Goal: Task Accomplishment & Management: Complete application form

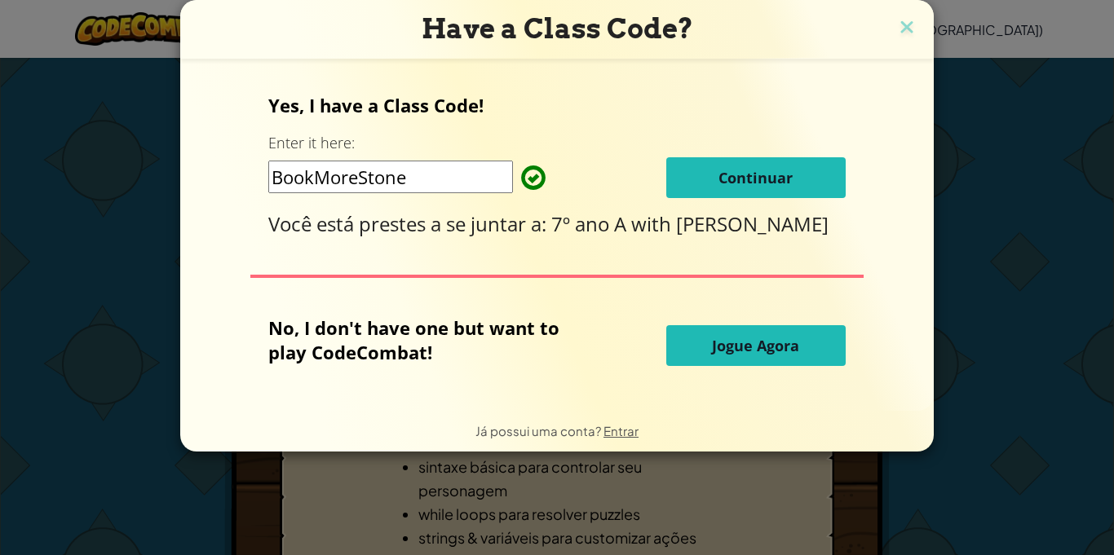
click at [695, 165] on button "Continuar" at bounding box center [755, 177] width 179 height 41
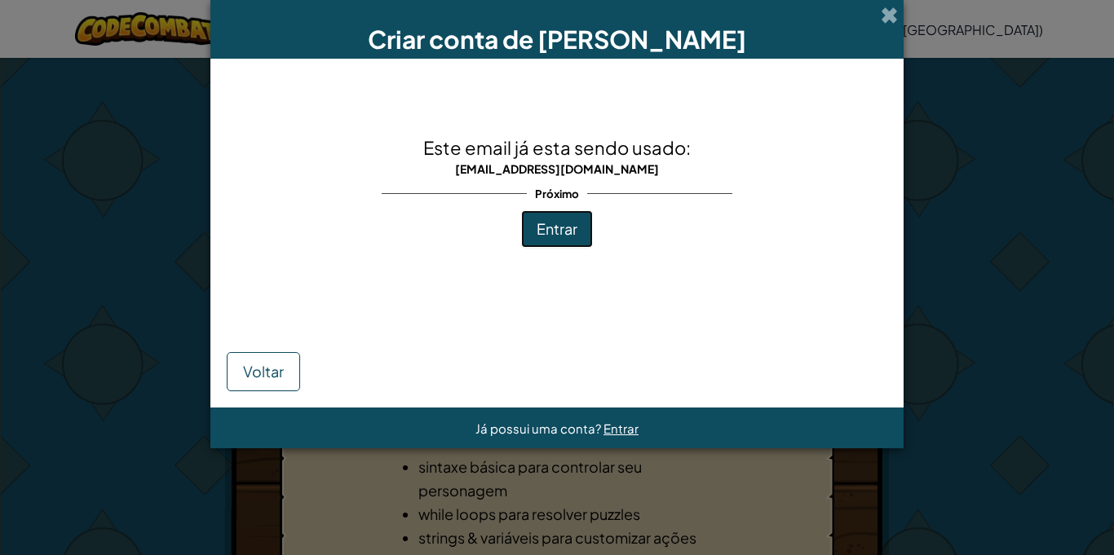
click at [537, 235] on span "Entrar" at bounding box center [557, 228] width 41 height 19
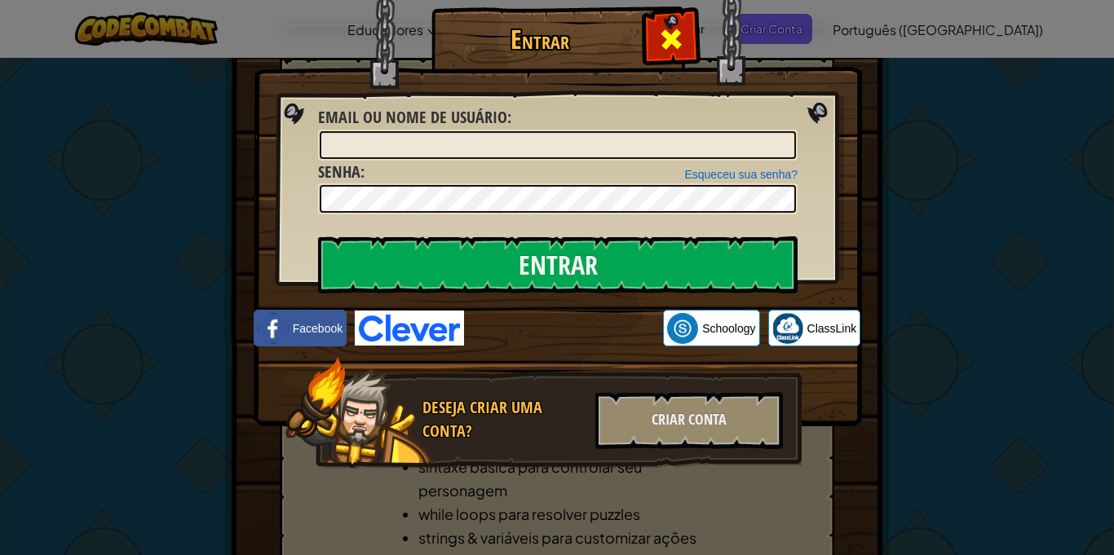
click at [672, 28] on span at bounding box center [671, 39] width 26 height 26
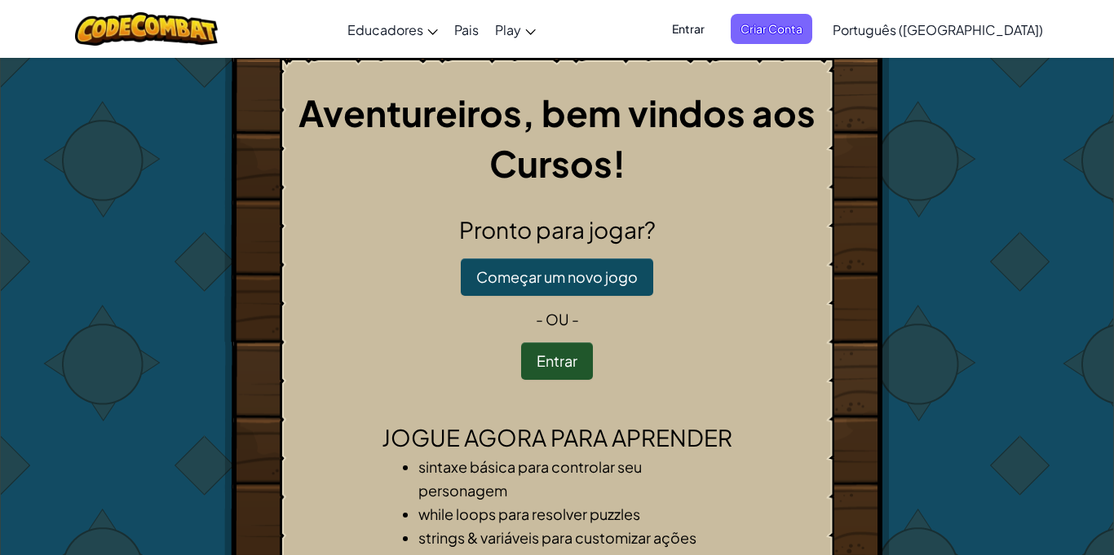
click at [715, 29] on span "Entrar" at bounding box center [688, 29] width 52 height 30
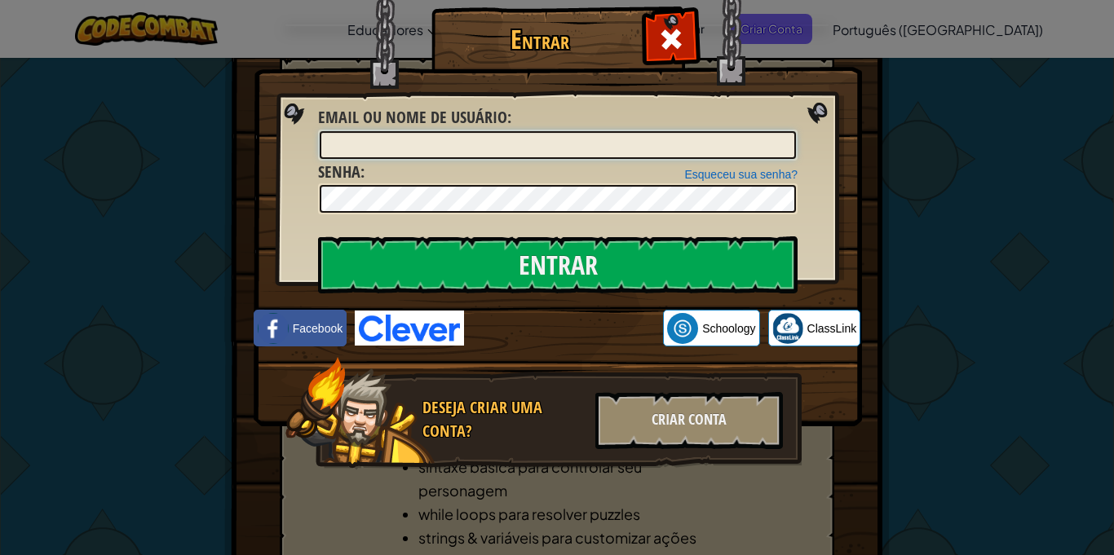
click at [447, 157] on input "Email ou nome de usuário :" at bounding box center [558, 145] width 476 height 28
click at [337, 146] on input "[EMAIL_ADDRESS][DOMAIN_NAME]" at bounding box center [558, 145] width 476 height 28
type input "[EMAIL_ADDRESS][DOMAIN_NAME]"
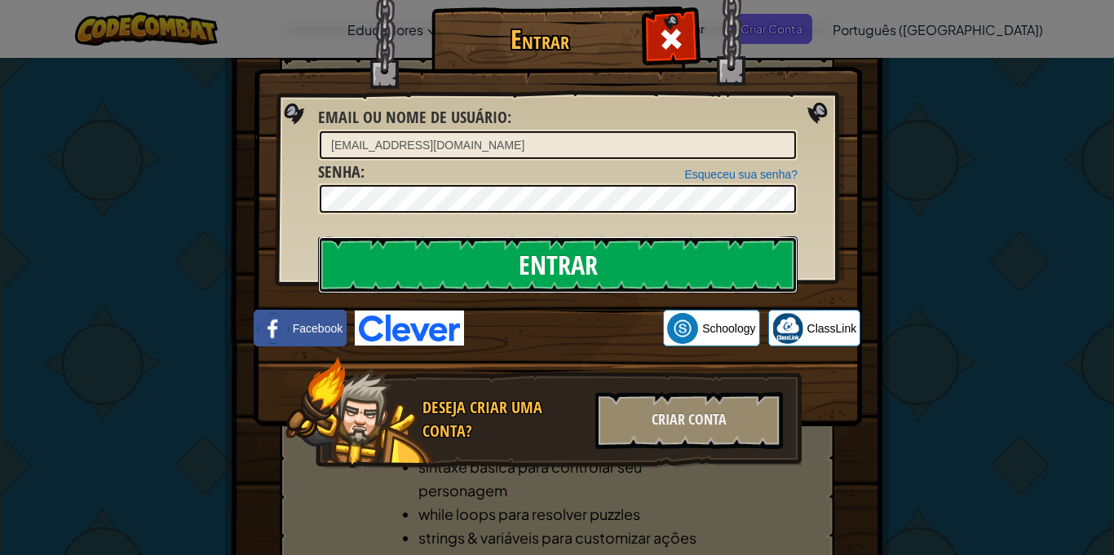
click at [445, 244] on input "Entrar" at bounding box center [558, 265] width 480 height 57
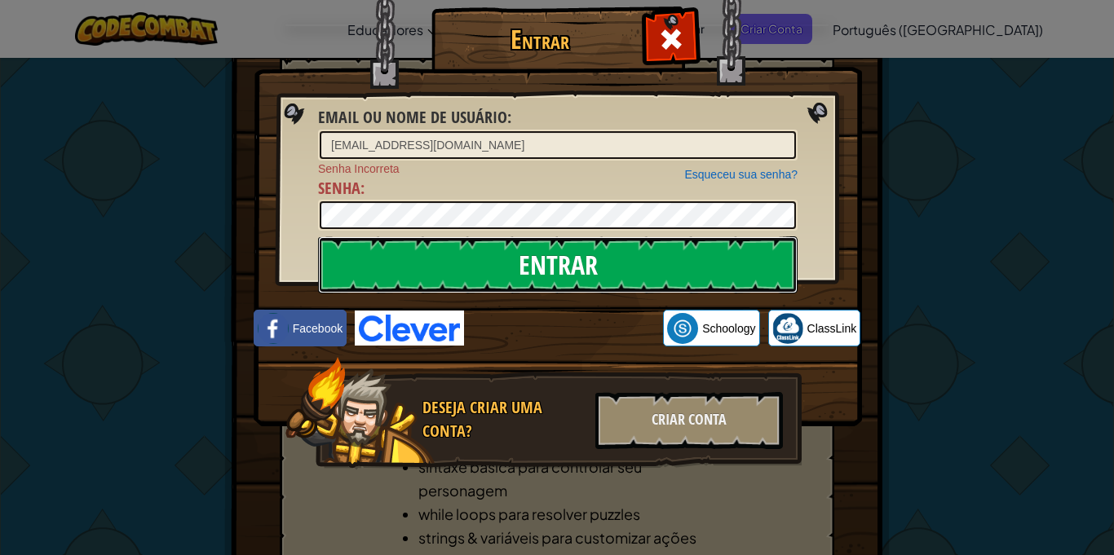
click at [360, 241] on input "Entrar" at bounding box center [558, 265] width 480 height 57
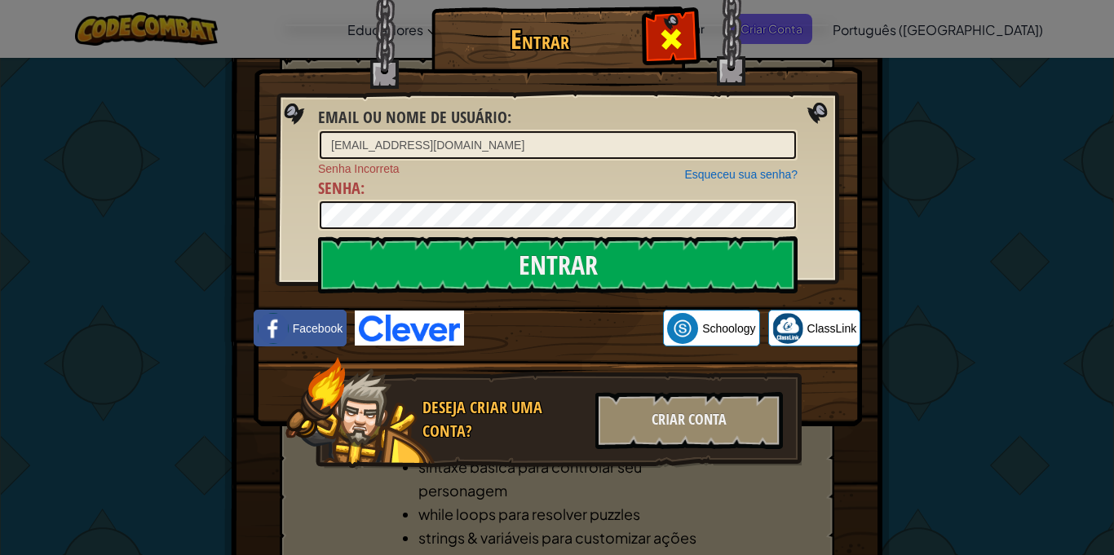
click at [661, 29] on span at bounding box center [671, 39] width 26 height 26
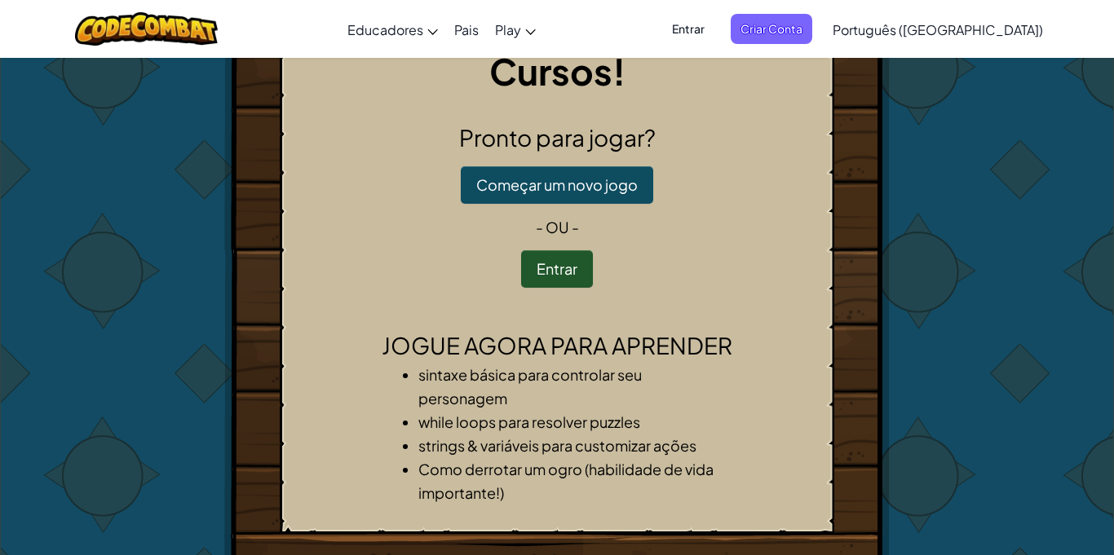
scroll to position [77, 0]
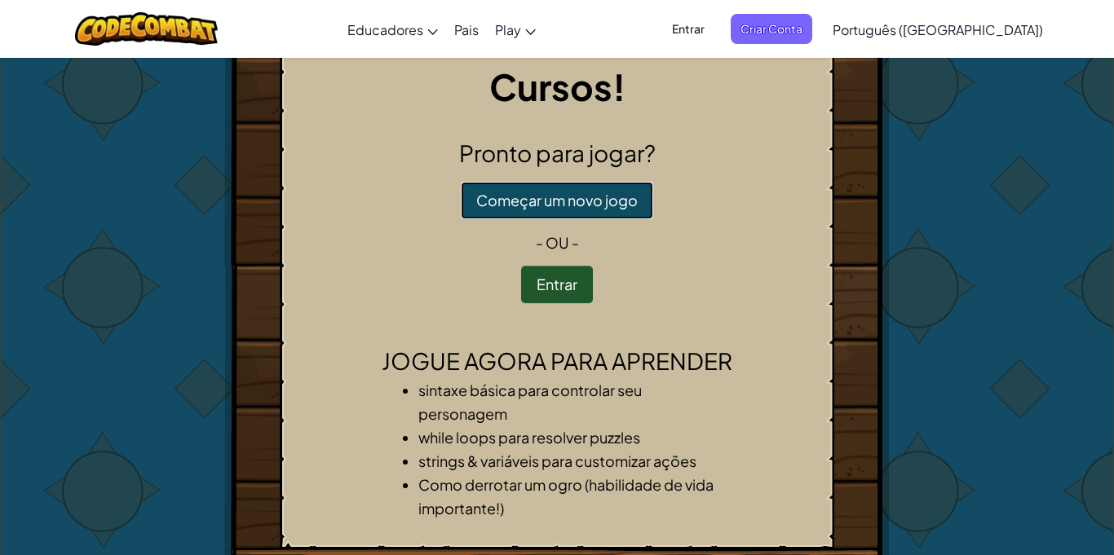
click at [535, 197] on button "Começar um novo jogo" at bounding box center [557, 201] width 192 height 38
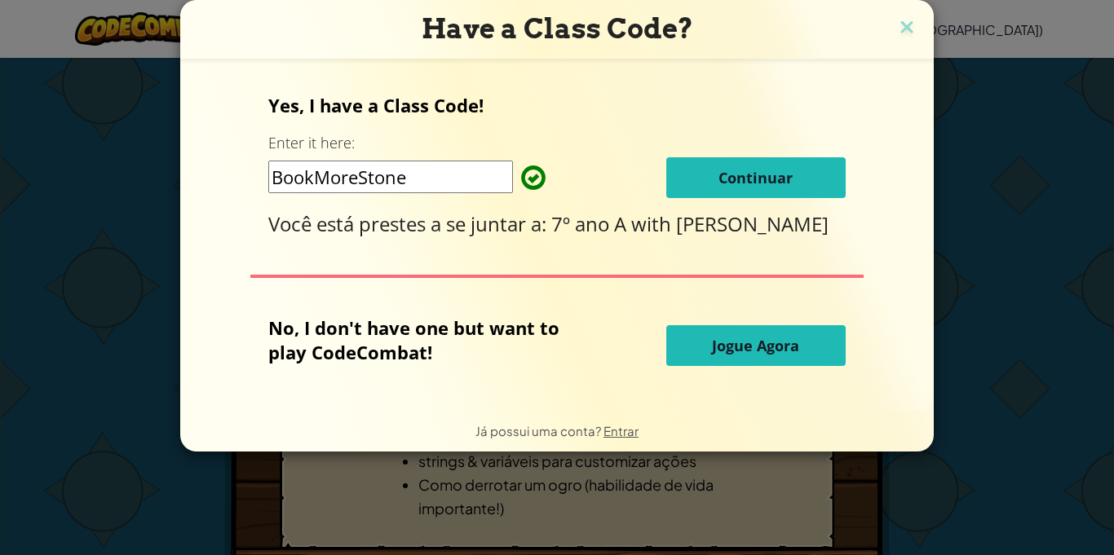
click at [739, 171] on span "Continuar" at bounding box center [756, 178] width 74 height 20
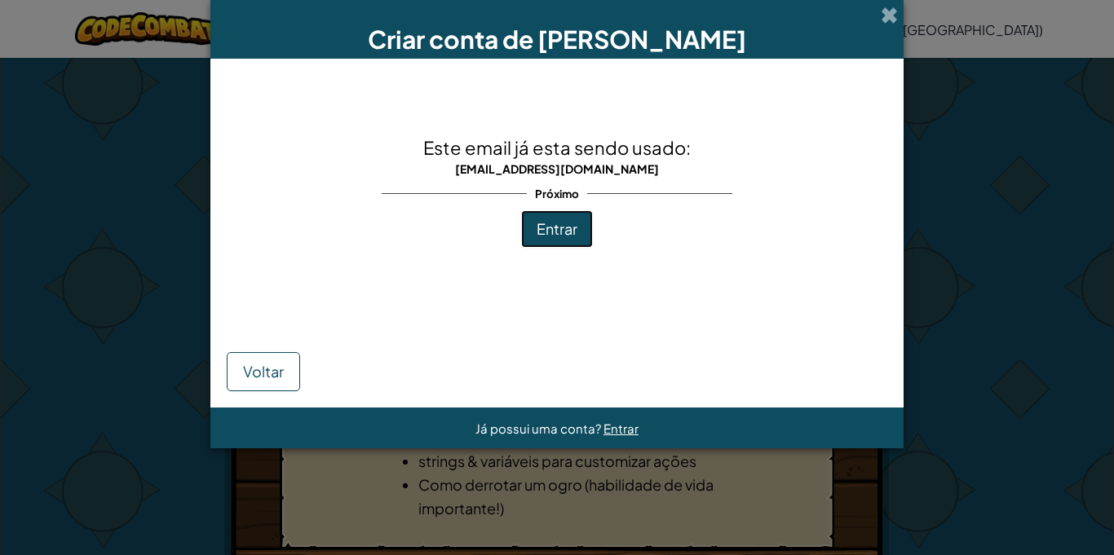
click at [550, 223] on span "Entrar" at bounding box center [557, 228] width 41 height 19
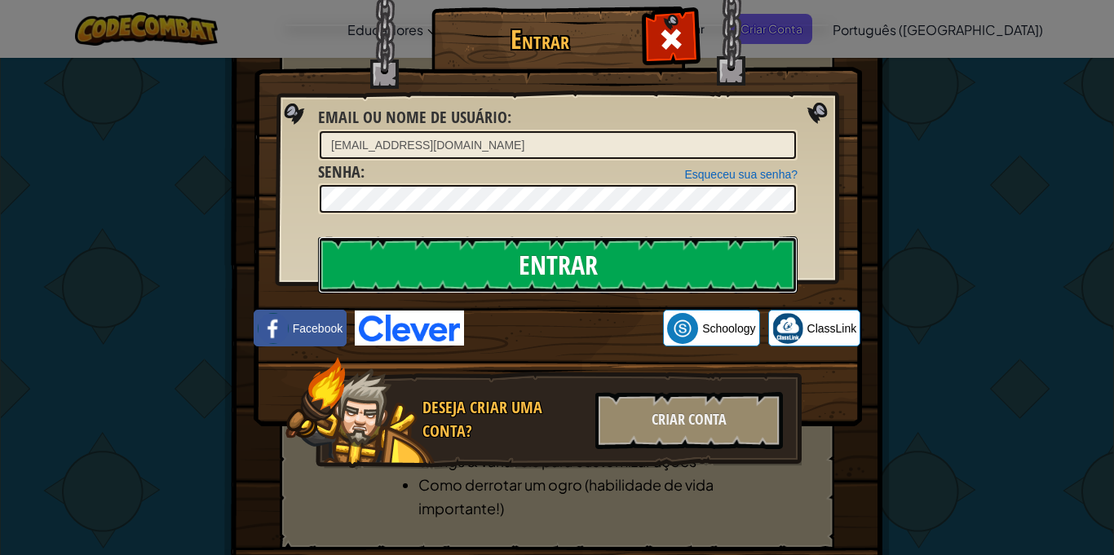
click at [561, 258] on input "Entrar" at bounding box center [558, 265] width 480 height 57
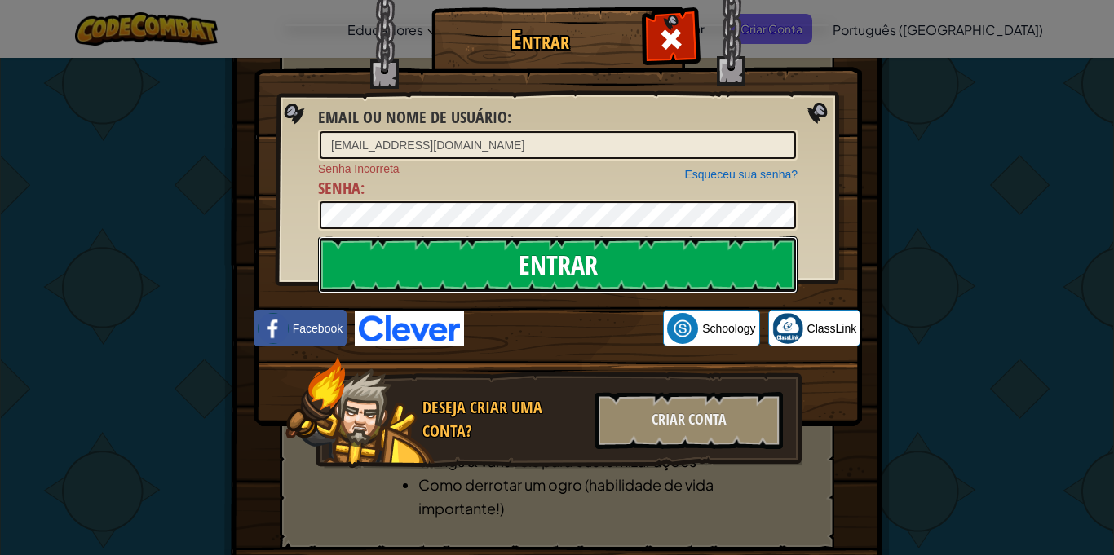
click at [585, 285] on input "Entrar" at bounding box center [558, 265] width 480 height 57
